Goal: Task Accomplishment & Management: Use online tool/utility

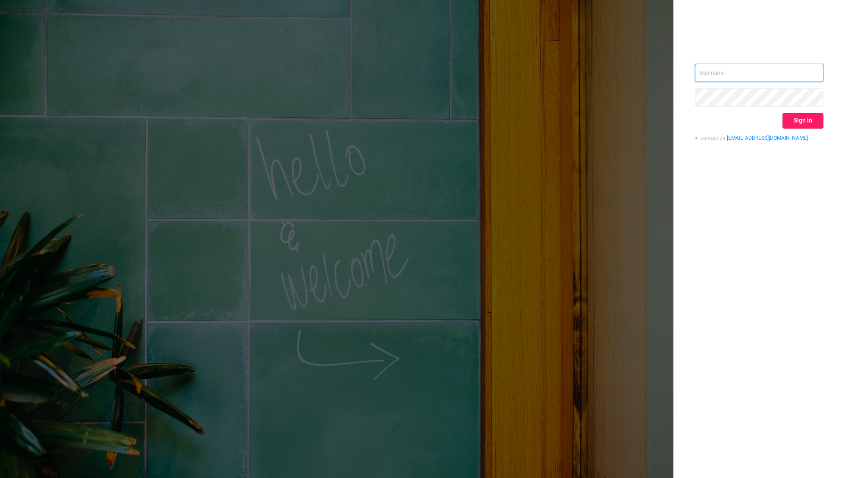
type input "[EMAIL_ADDRESS][DOMAIN_NAME]"
click at [798, 121] on button "Sign in" at bounding box center [803, 121] width 41 height 16
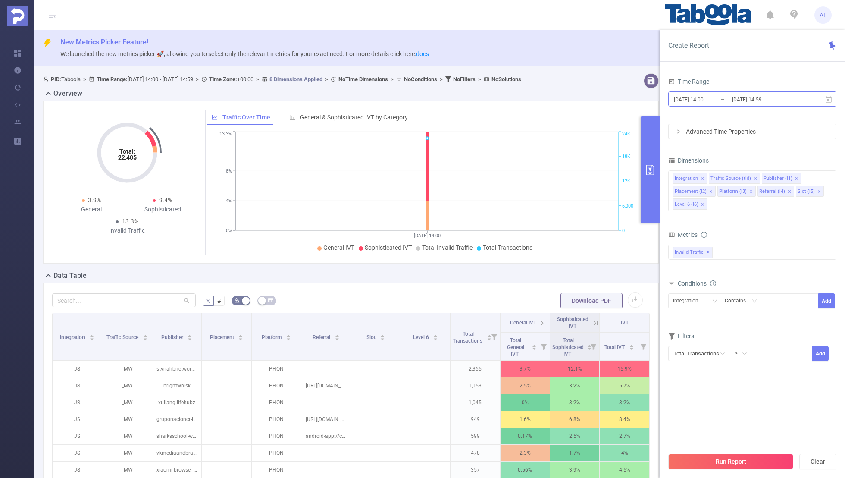
click at [720, 97] on input "[DATE] 14:00" at bounding box center [708, 100] width 70 height 12
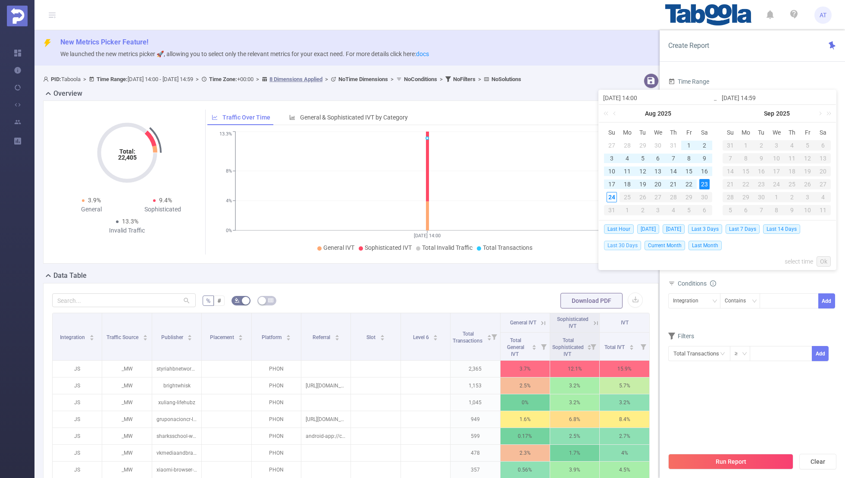
click at [615, 243] on span "Last 30 Days" at bounding box center [622, 245] width 37 height 9
type input "[DATE] 00:00"
type input "[DATE] 23:59"
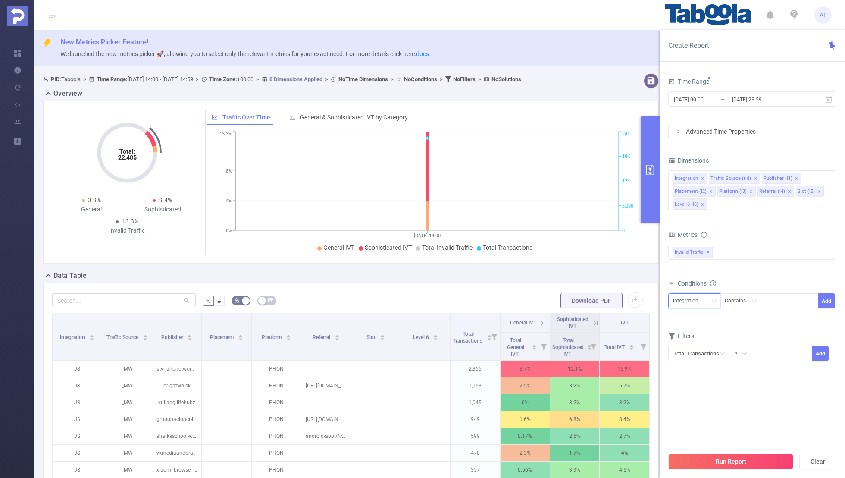
click at [688, 299] on div "Integration" at bounding box center [688, 301] width 31 height 14
click at [686, 344] on li "Publisher (l1)" at bounding box center [698, 345] width 60 height 14
click at [702, 176] on icon "icon: close" at bounding box center [702, 178] width 4 height 4
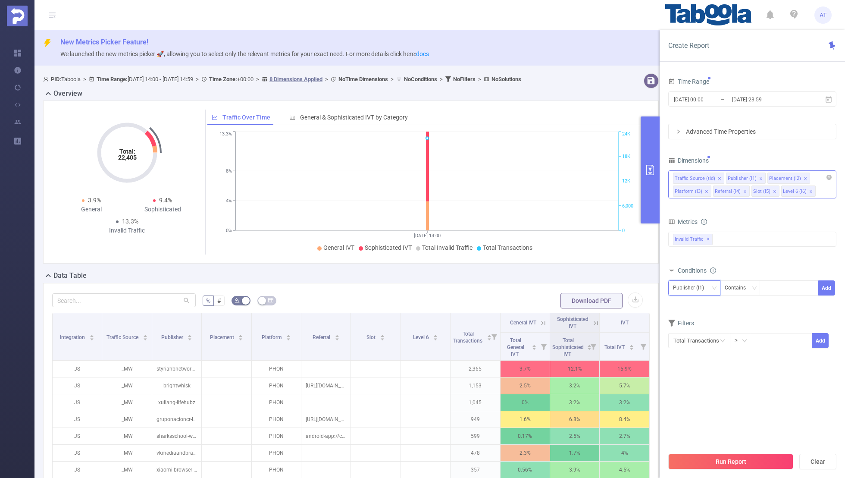
click at [718, 176] on icon "icon: close" at bounding box center [720, 178] width 4 height 4
click at [751, 177] on icon "icon: close" at bounding box center [752, 178] width 3 height 3
click at [746, 177] on icon "icon: close" at bounding box center [748, 178] width 4 height 4
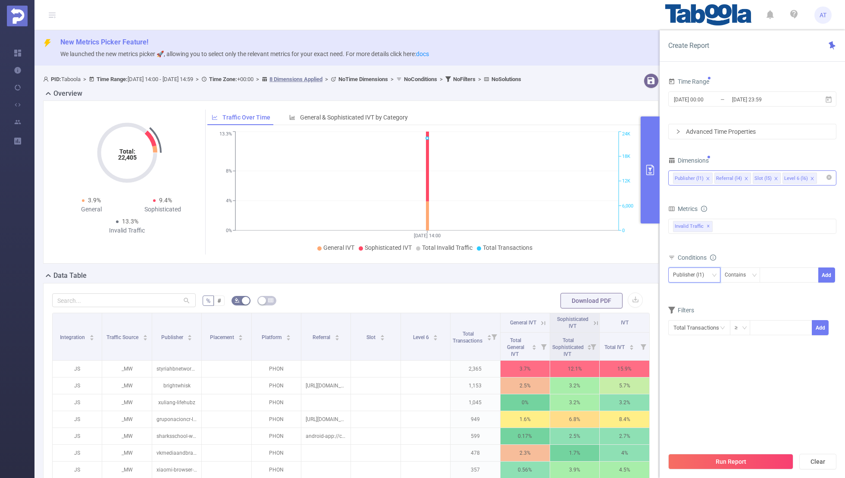
click at [745, 177] on icon "icon: close" at bounding box center [746, 178] width 3 height 3
click at [736, 177] on icon "icon: close" at bounding box center [738, 178] width 4 height 4
click at [743, 160] on div "Dimensions" at bounding box center [752, 161] width 168 height 14
click at [795, 268] on div at bounding box center [790, 275] width 50 height 14
paste input "sixtyadme-publisher"
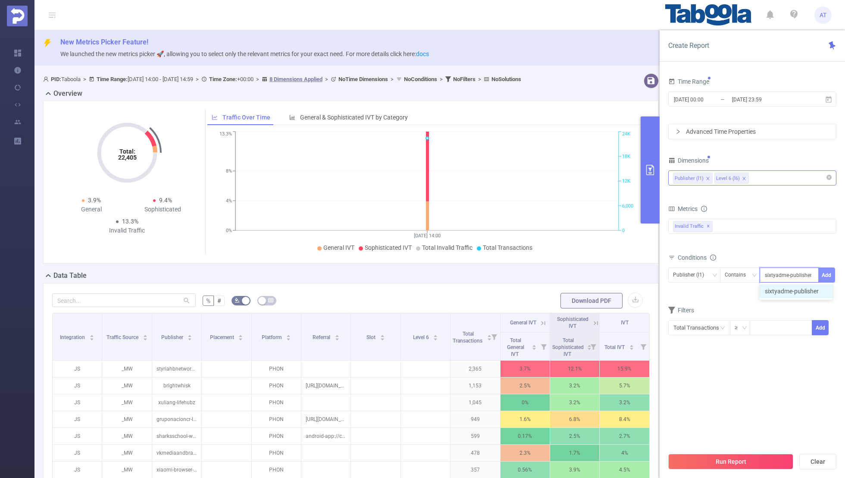
type input "sixtyadme-publisher"
click at [822, 273] on button "Add" at bounding box center [827, 274] width 17 height 15
click at [764, 315] on form "Dimensions Publisher (l1) Level 6 (l6) Metrics bp_total brand-safety brand_is_s…" at bounding box center [752, 257] width 168 height 207
click at [729, 402] on section "Time Range [DATE] 00:00 _ [DATE] 23:59 Advanced Time Properties Dimensions Publ…" at bounding box center [752, 261] width 168 height 372
click at [691, 101] on input "[DATE] 00:00" at bounding box center [708, 100] width 70 height 12
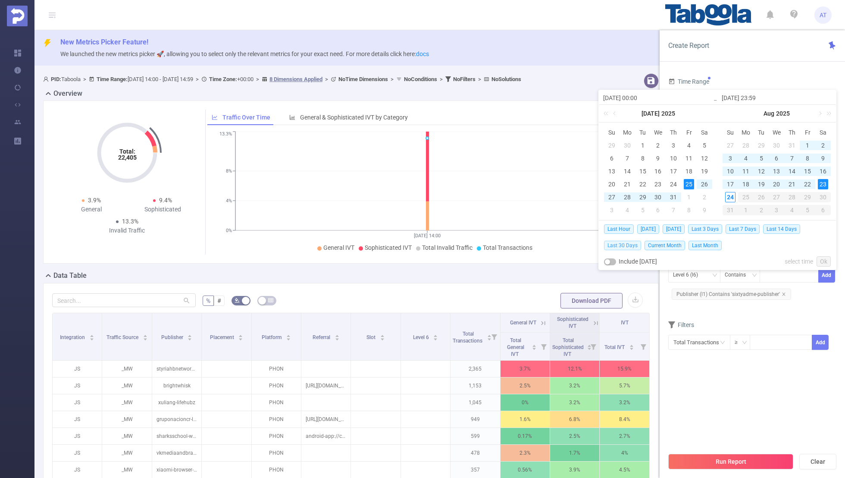
click at [615, 245] on span "Last 30 Days" at bounding box center [622, 245] width 37 height 9
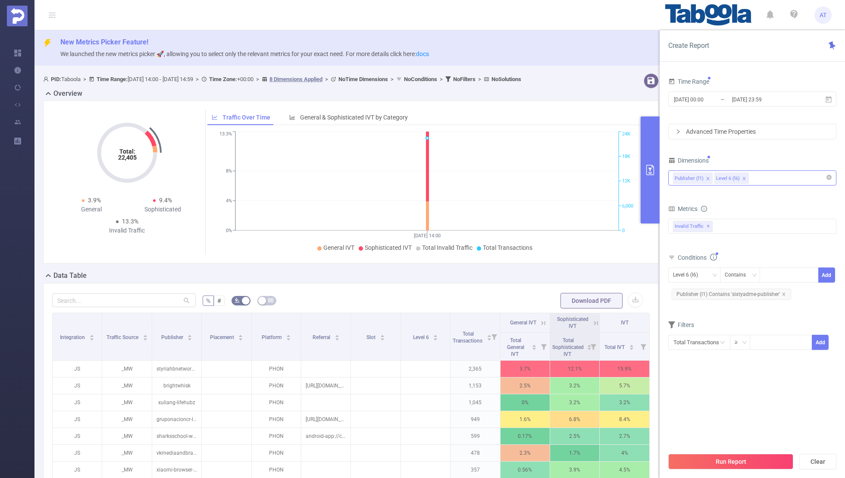
click at [757, 400] on section "Time Range [DATE] 00:00 _ [DATE] 23:59 Advanced Time Properties Dimensions Publ…" at bounding box center [752, 261] width 168 height 372
click at [740, 465] on button "Run Report" at bounding box center [730, 462] width 125 height 16
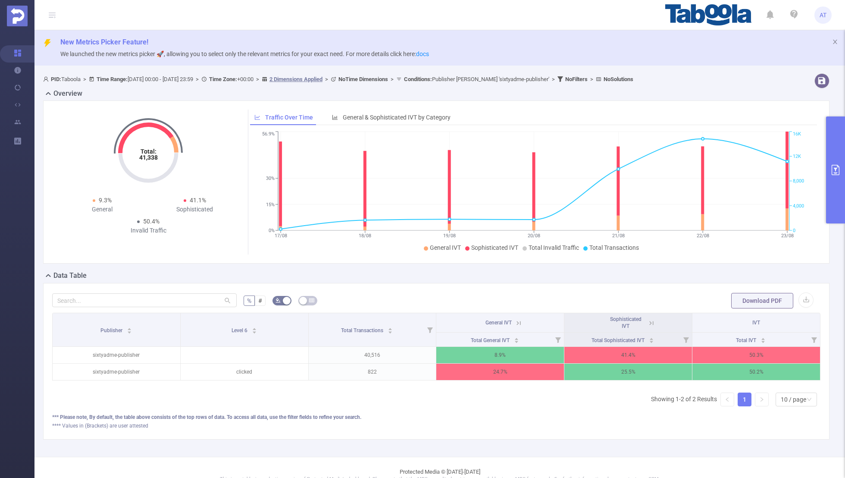
click at [650, 323] on icon at bounding box center [652, 323] width 8 height 8
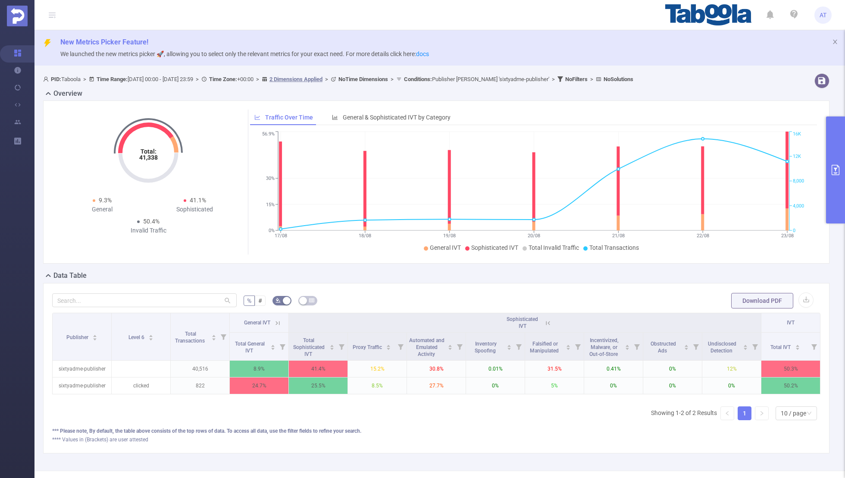
click at [278, 319] on icon at bounding box center [278, 323] width 8 height 8
